Goal: Task Accomplishment & Management: Use online tool/utility

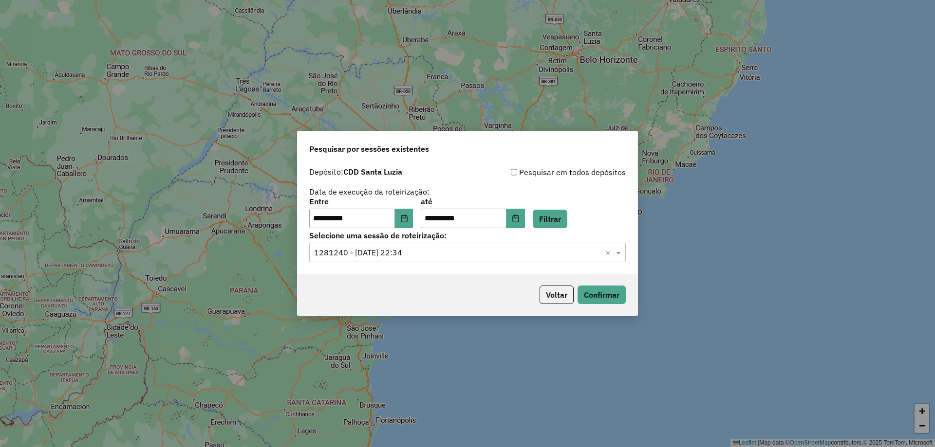
click at [391, 253] on input "text" at bounding box center [457, 253] width 287 height 12
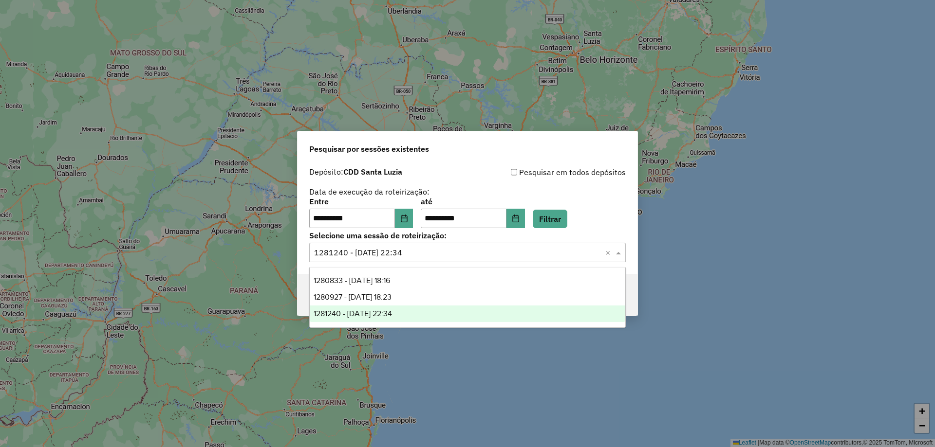
click at [392, 316] on span "1281240 - 23/09/2025 22:34" at bounding box center [352, 314] width 78 height 8
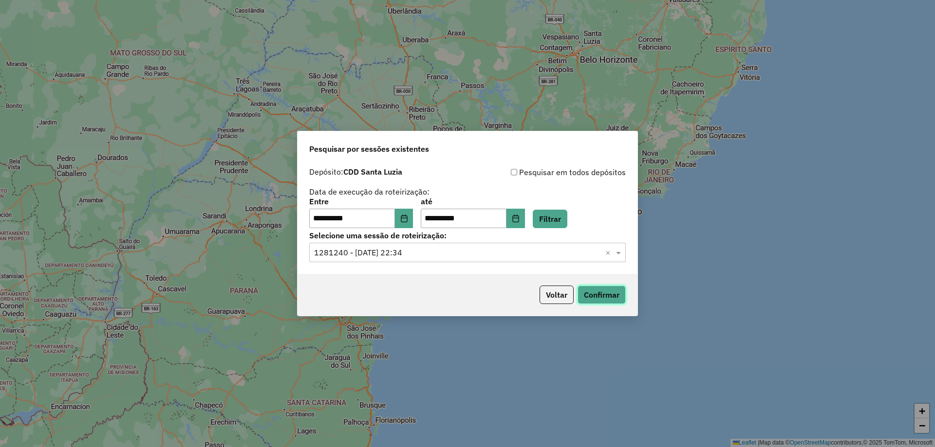
click at [589, 291] on button "Confirmar" at bounding box center [601, 295] width 48 height 18
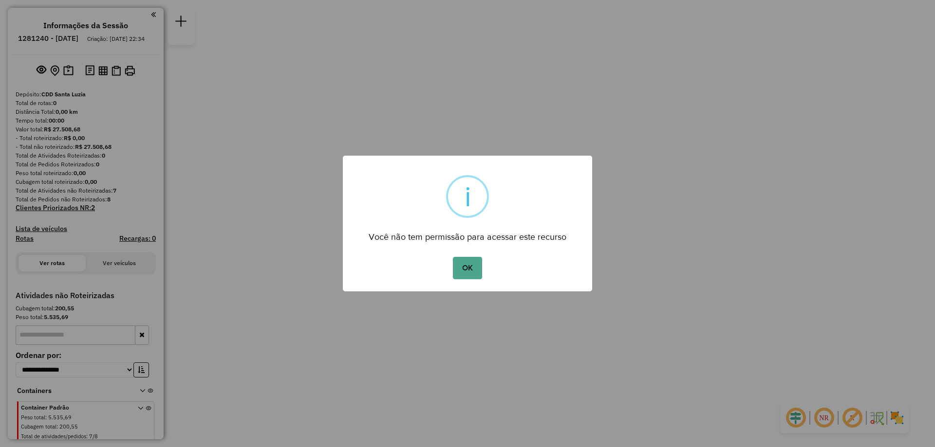
click at [482, 278] on div "OK No Cancel" at bounding box center [467, 268] width 249 height 27
click at [470, 264] on button "OK" at bounding box center [467, 268] width 29 height 22
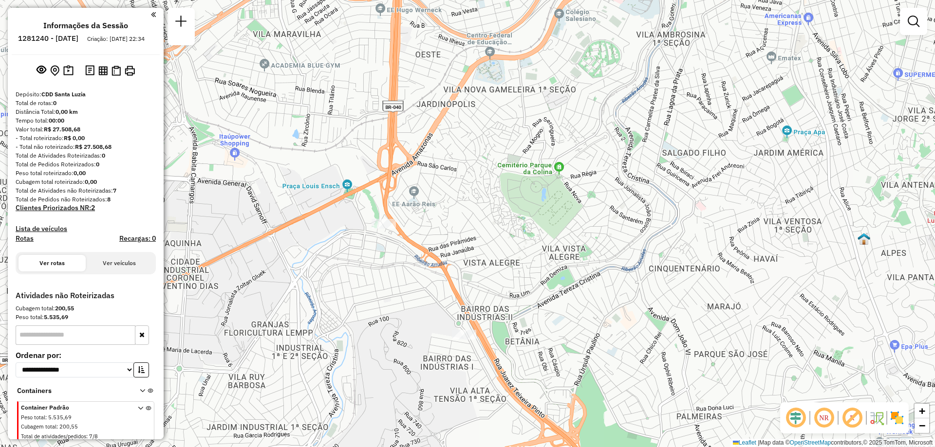
click at [384, 229] on div at bounding box center [383, 224] width 24 height 10
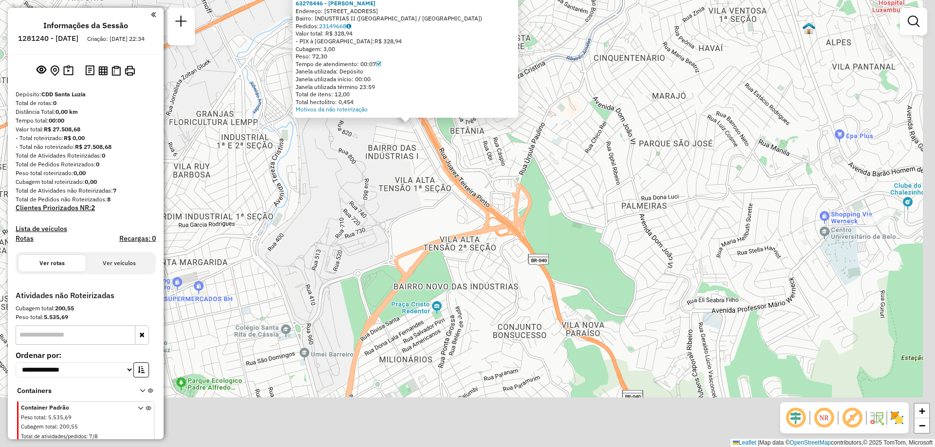
drag, startPoint x: 495, startPoint y: 263, endPoint x: 437, endPoint y: 163, distance: 115.6
click at [437, 163] on div "Atividade não roteirizada 63278446 - WANDER FERREIRA DOS Endereço: R RUA DOS IN…" at bounding box center [467, 223] width 935 height 447
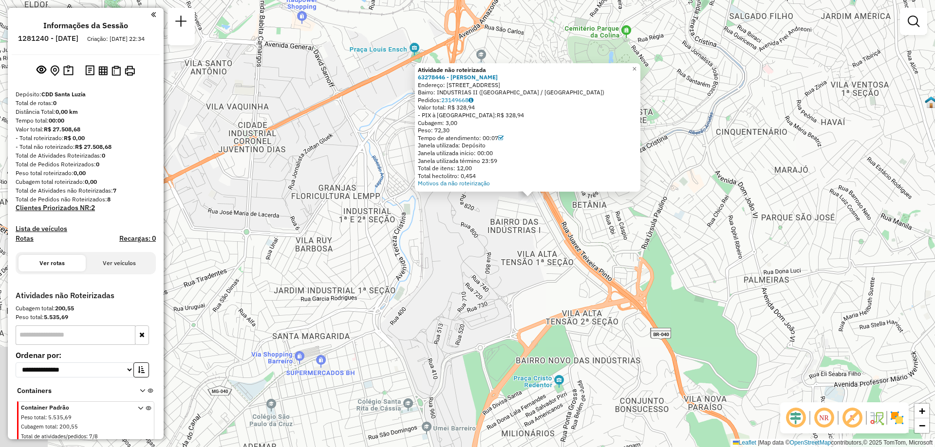
drag, startPoint x: 522, startPoint y: 184, endPoint x: 644, endPoint y: 258, distance: 142.8
click at [644, 258] on div "Atividade não roteirizada 63278446 - WANDER FERREIRA DOS Endereço: R RUA DOS IN…" at bounding box center [467, 223] width 935 height 447
click at [636, 66] on span "×" at bounding box center [634, 69] width 4 height 8
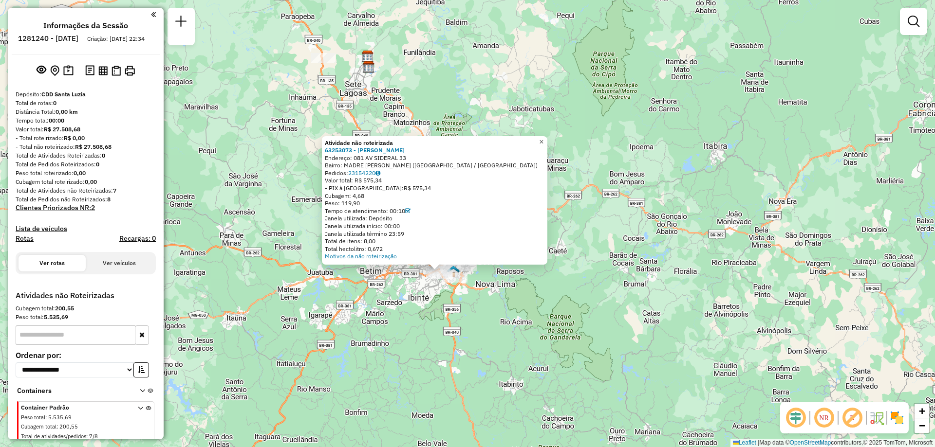
click at [543, 140] on span "×" at bounding box center [541, 142] width 4 height 8
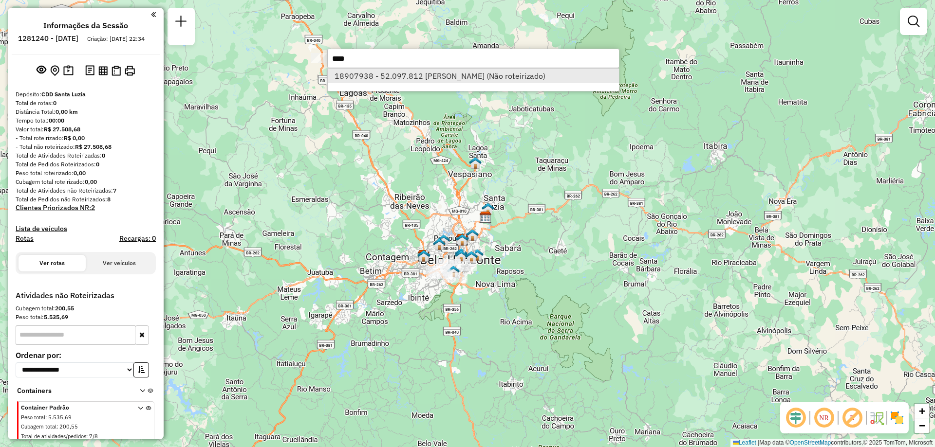
type input "****"
click at [467, 74] on li "18907938 - 52.097.812 MARIA DE FATIMA GALDINO (Não roteirizado)" at bounding box center [473, 76] width 291 height 15
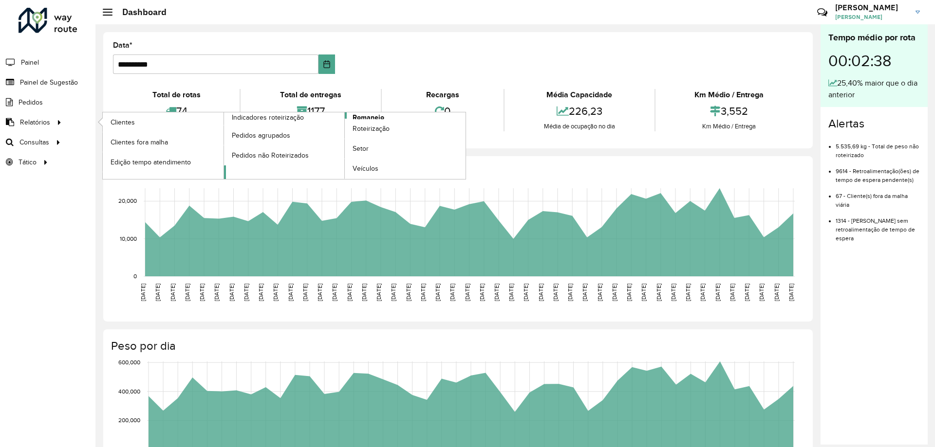
click at [378, 114] on span "Romaneio" at bounding box center [368, 117] width 32 height 10
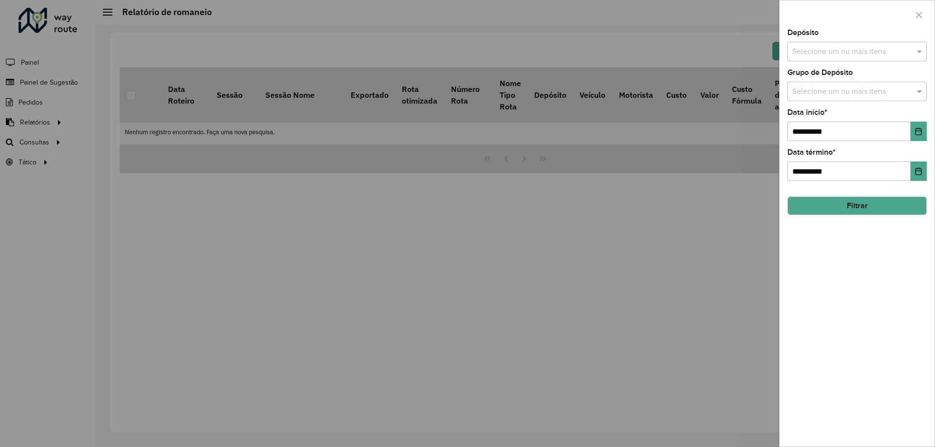
click at [871, 45] on div "Selecione um ou mais itens" at bounding box center [856, 51] width 139 height 19
click at [816, 105] on div "CDD Santa Luzia" at bounding box center [857, 100] width 138 height 17
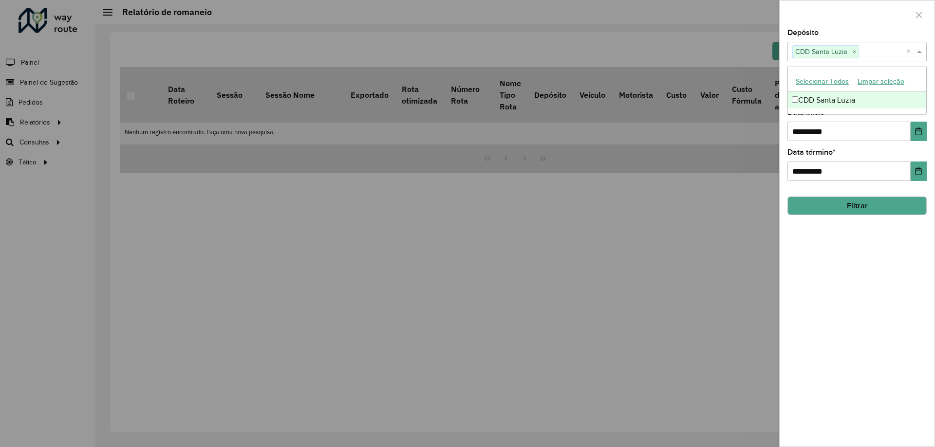
click at [849, 23] on div at bounding box center [856, 14] width 155 height 29
click at [856, 91] on input "text" at bounding box center [851, 92] width 125 height 12
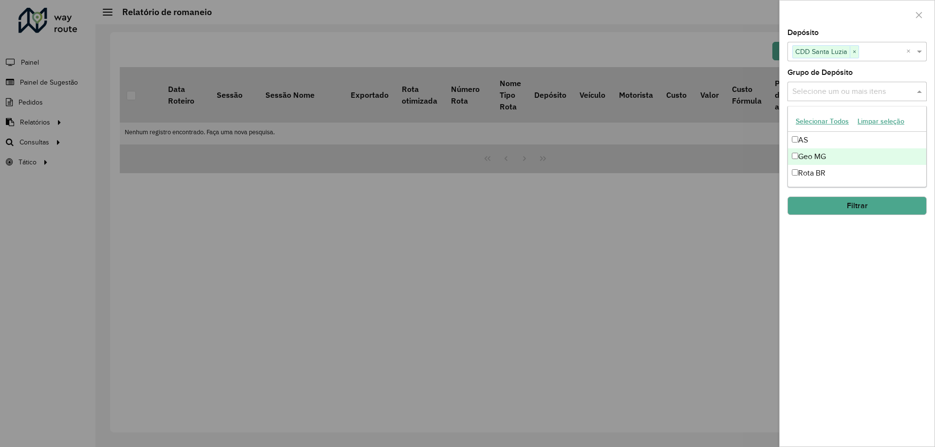
click at [813, 159] on div "Geo MG" at bounding box center [857, 156] width 138 height 17
click at [829, 263] on div "**********" at bounding box center [856, 238] width 155 height 418
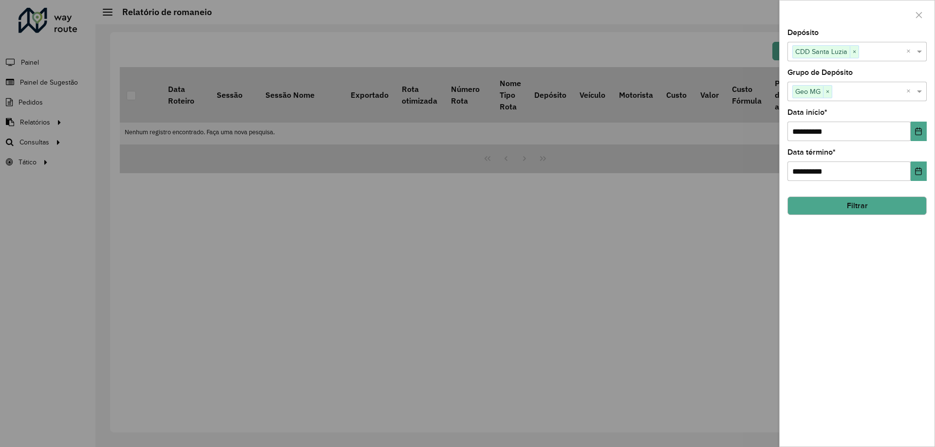
click at [834, 208] on button "Filtrar" at bounding box center [856, 206] width 139 height 18
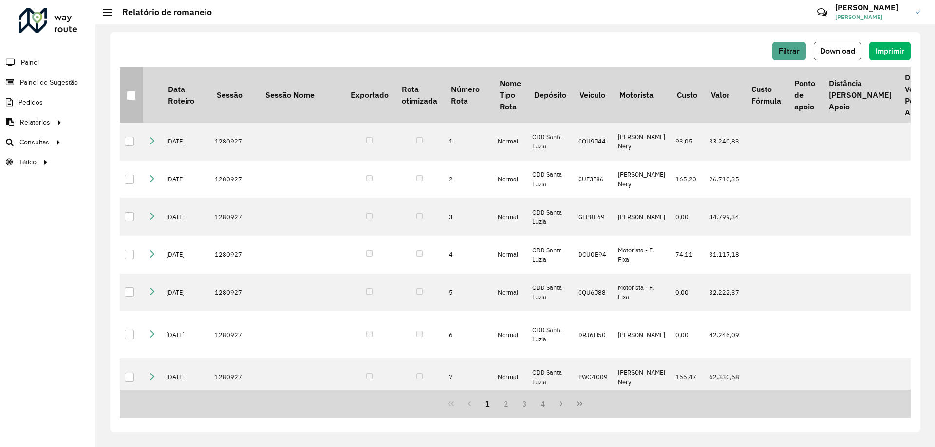
click at [135, 95] on div at bounding box center [131, 95] width 9 height 9
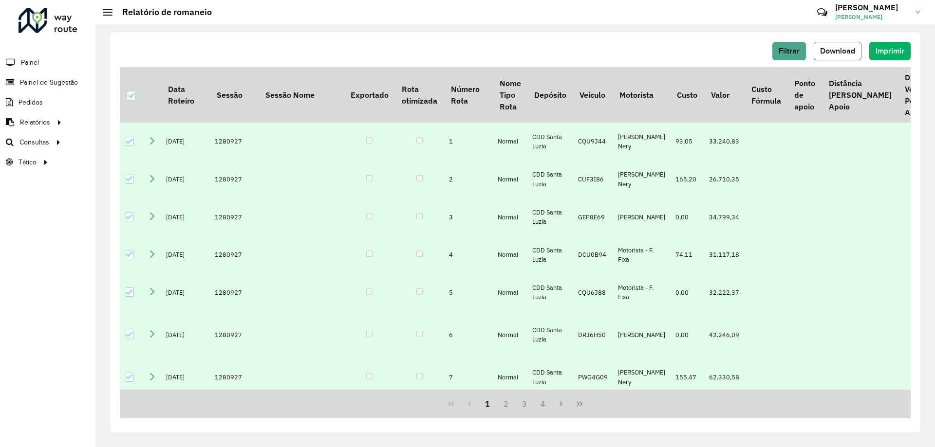
click at [850, 51] on span "Download" at bounding box center [837, 51] width 35 height 8
